Goal: Check status: Check status

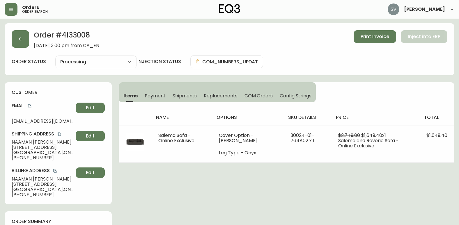
select select "PROCESSING"
click at [28, 41] on button "button" at bounding box center [20, 38] width 17 height 17
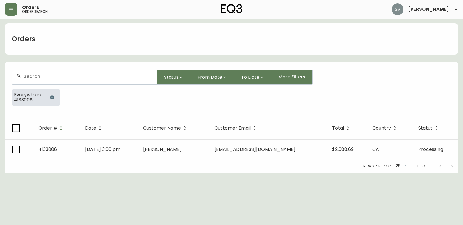
click at [51, 98] on icon "button" at bounding box center [52, 97] width 5 height 5
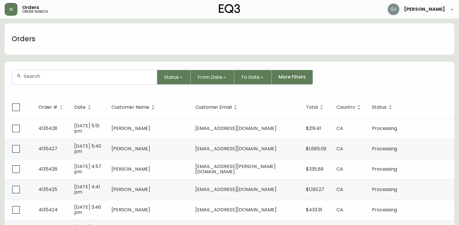
click at [82, 75] on input "text" at bounding box center [88, 77] width 129 height 6
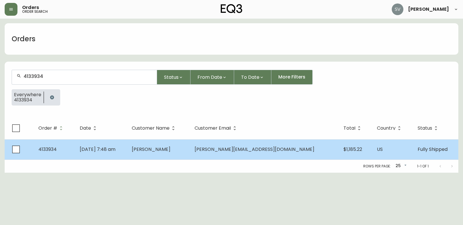
type input "4133934"
click at [127, 155] on td "[DATE] 7:48 am" at bounding box center [101, 149] width 52 height 20
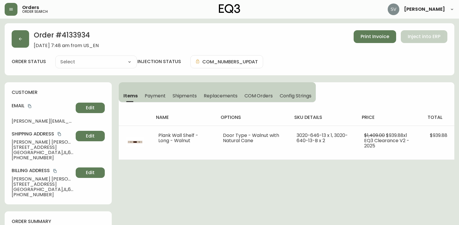
type input "Fully Shipped"
select select "FULLY_SHIPPED"
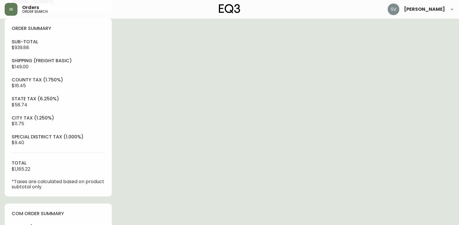
scroll to position [204, 0]
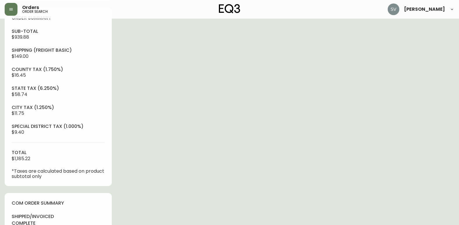
click at [428, 182] on div "Order # 4133934 [DATE] 7:48 am from US_EN Print Invoice Inject into ERP order s…" at bounding box center [229, 143] width 449 height 646
click at [406, 166] on div "Order # 4133934 [DATE] 7:48 am from US_EN Print Invoice Inject into ERP order s…" at bounding box center [229, 143] width 449 height 646
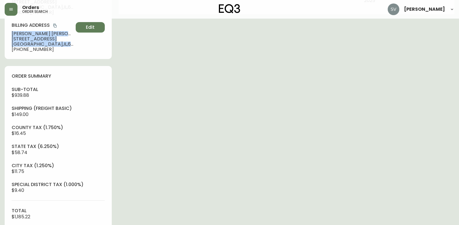
drag, startPoint x: 63, startPoint y: 44, endPoint x: -1, endPoint y: 33, distance: 65.3
click at [0, 33] on html "Orders order search [PERSON_NAME] Order # 4133934 [DATE] 7:48 am from [GEOGRAPH…" at bounding box center [229, 190] width 459 height 670
drag, startPoint x: -1, startPoint y: 33, endPoint x: 19, endPoint y: 35, distance: 19.9
copy div "[PERSON_NAME] [STREET_ADDRESS]"
click at [396, 173] on div "Order # 4133934 [DATE] 7:48 am from US_EN Print Invoice Inject into ERP order s…" at bounding box center [229, 201] width 449 height 646
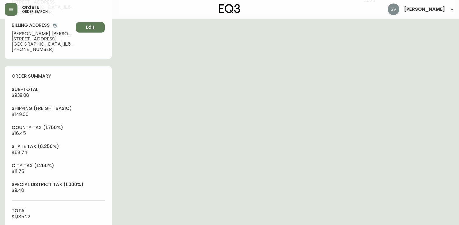
click at [398, 176] on div "Order # 4133934 [DATE] 7:48 am from US_EN Print Invoice Inject into ERP order s…" at bounding box center [229, 201] width 449 height 646
click at [406, 176] on div "Order # 4133934 [DATE] 7:48 am from US_EN Print Invoice Inject into ERP order s…" at bounding box center [229, 201] width 449 height 646
click at [239, 115] on div "Order # 4133934 [DATE] 7:48 am from US_EN Print Invoice Inject into ERP order s…" at bounding box center [229, 201] width 449 height 646
click at [435, 173] on div "Order # 4133934 [DATE] 7:48 am from US_EN Print Invoice Inject into ERP order s…" at bounding box center [229, 201] width 449 height 646
click at [413, 165] on div "Order # 4133934 [DATE] 7:48 am from US_EN Print Invoice Inject into ERP order s…" at bounding box center [229, 201] width 449 height 646
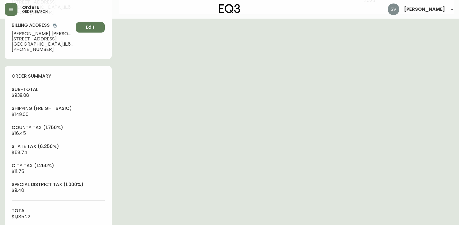
drag, startPoint x: 406, startPoint y: 188, endPoint x: 399, endPoint y: 189, distance: 7.3
click at [406, 188] on div "Order # 4133934 [DATE] 7:48 am from US_EN Print Invoice Inject into ERP order s…" at bounding box center [229, 201] width 449 height 646
click at [418, 170] on div "Order # 4133934 [DATE] 7:48 am from US_EN Print Invoice Inject into ERP order s…" at bounding box center [229, 201] width 449 height 646
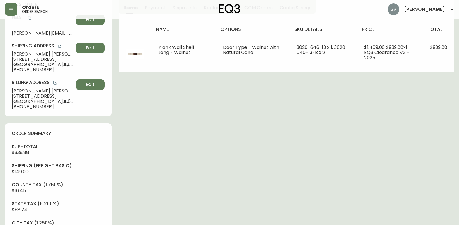
scroll to position [0, 0]
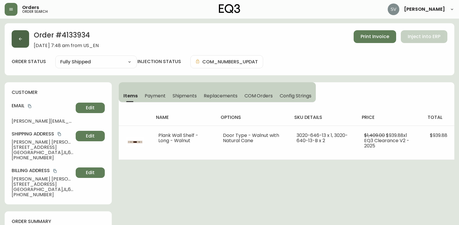
click at [21, 38] on icon "button" at bounding box center [20, 39] width 5 height 5
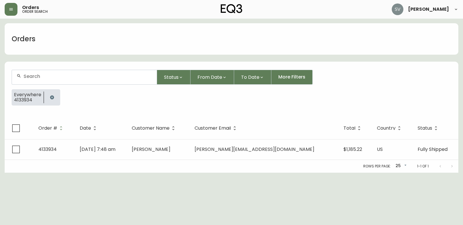
click at [51, 94] on button "button" at bounding box center [52, 98] width 12 height 12
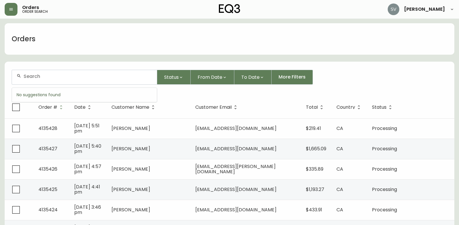
click at [61, 79] on input "text" at bounding box center [88, 77] width 129 height 6
paste input "4134656"
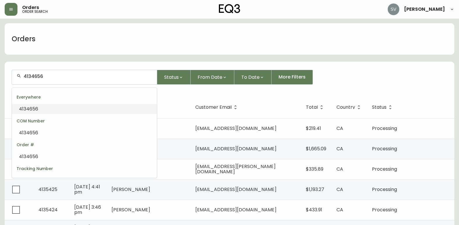
click at [83, 108] on li "4134656" at bounding box center [84, 109] width 145 height 10
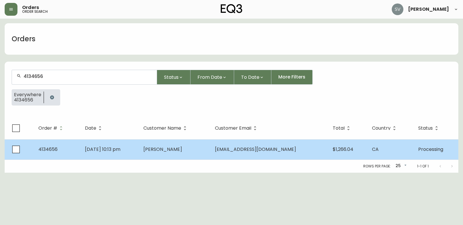
type input "4134656"
click at [194, 148] on td "[PERSON_NAME]" at bounding box center [174, 149] width 71 height 20
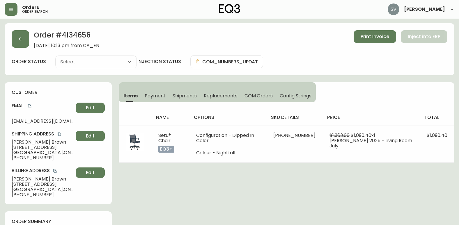
type input "Processing"
select select "PROCESSING"
